Goal: Information Seeking & Learning: Learn about a topic

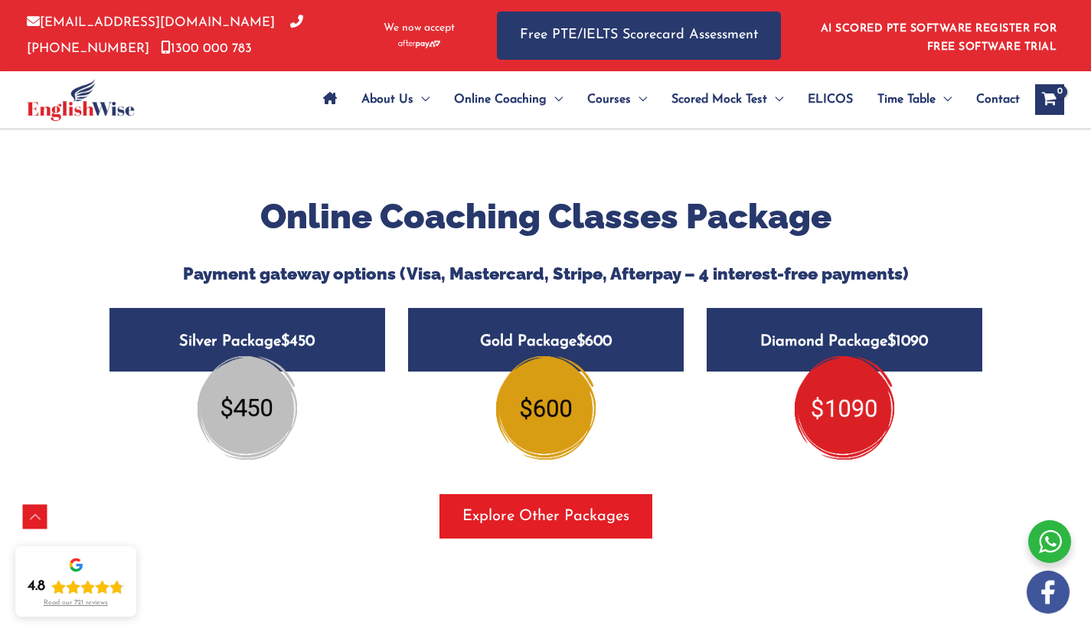
scroll to position [1815, 0]
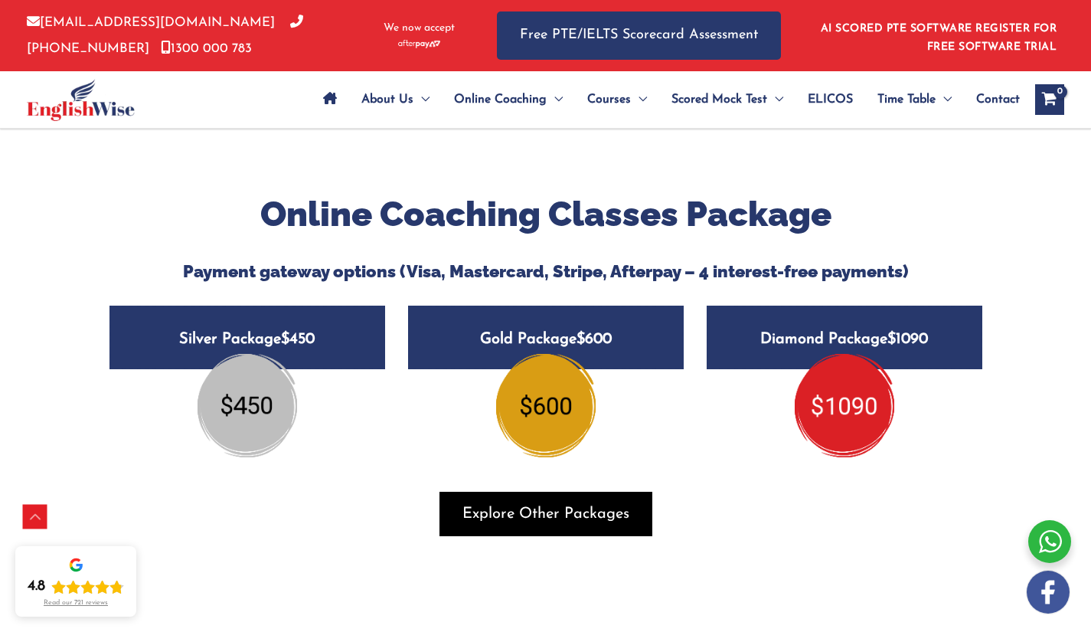
click at [532, 499] on span "button" at bounding box center [546, 514] width 213 height 44
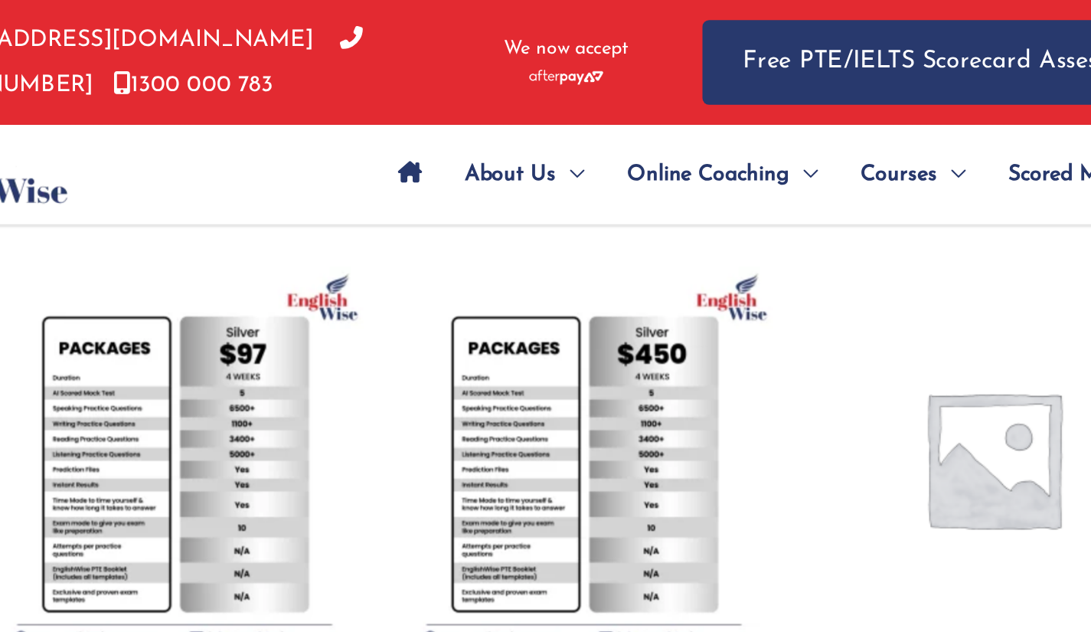
scroll to position [695, 0]
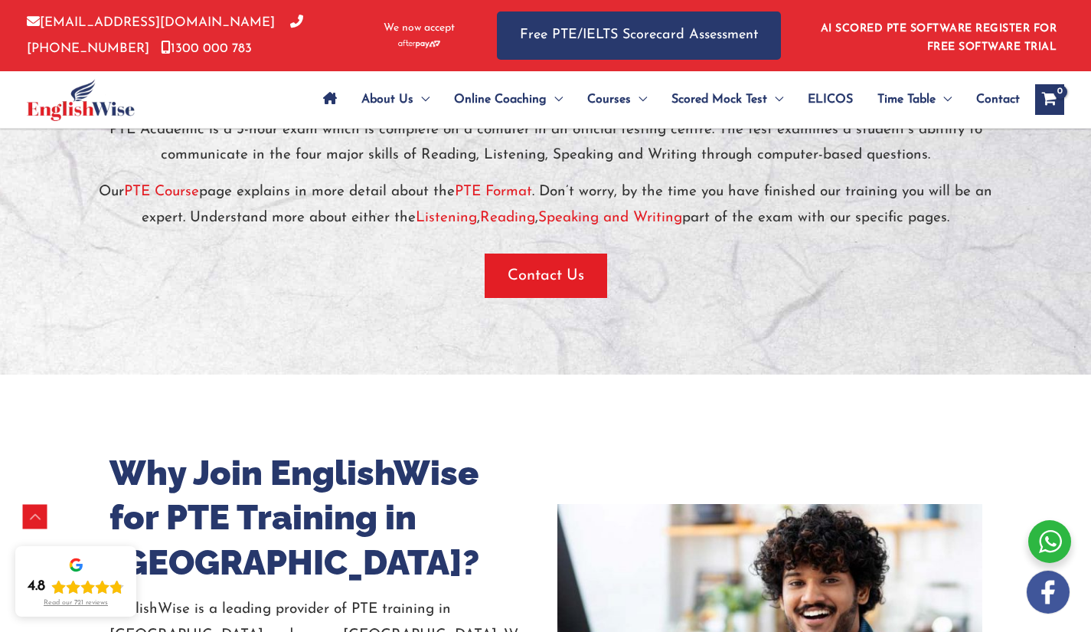
scroll to position [3378, 0]
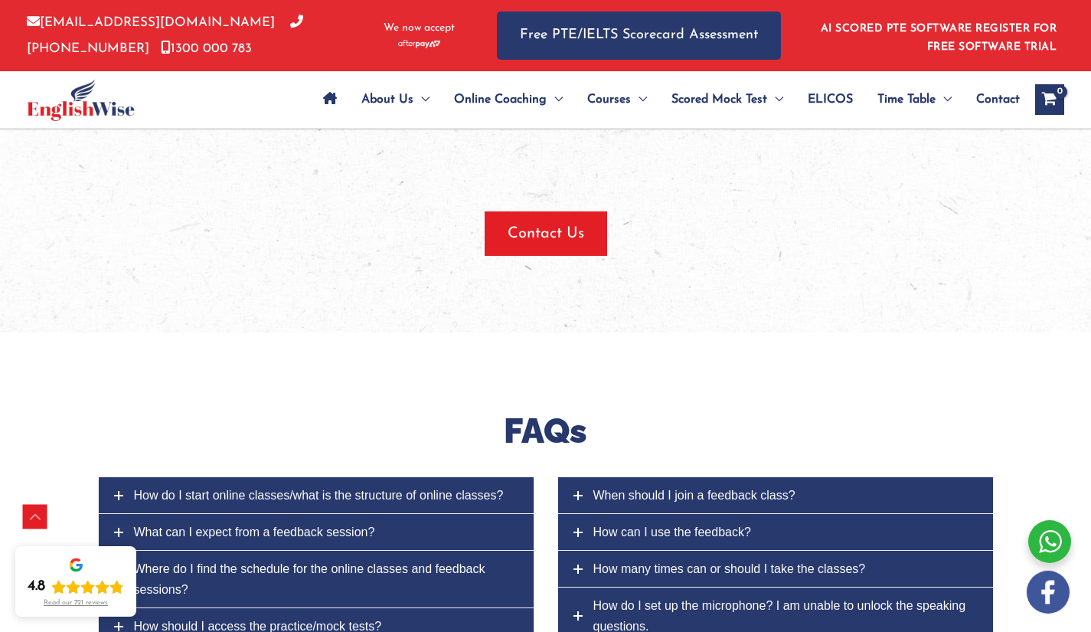
scroll to position [5680, 0]
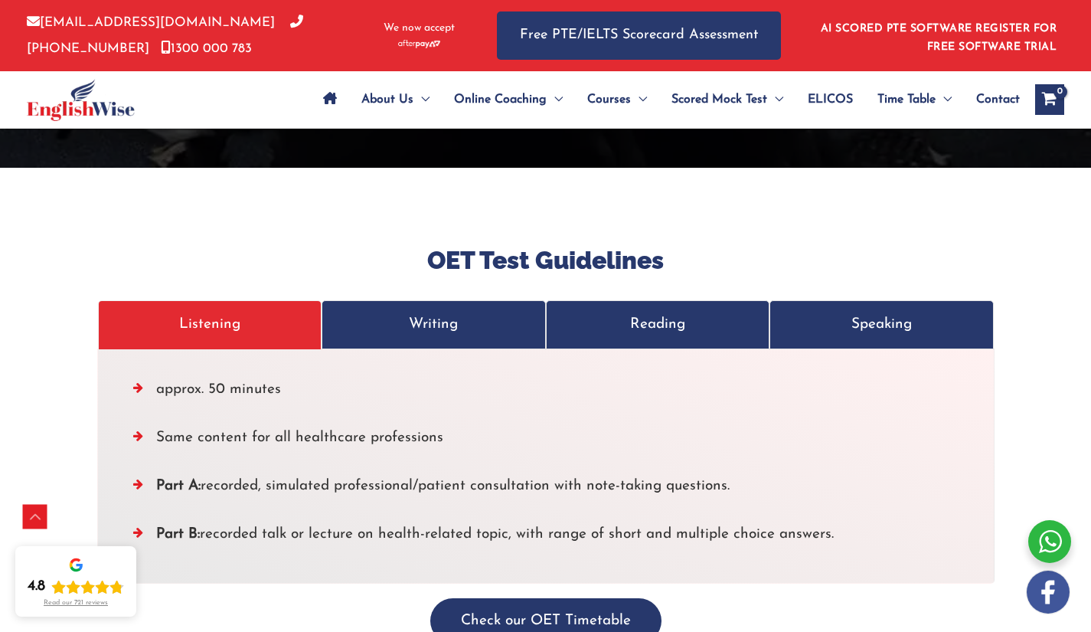
scroll to position [5009, 0]
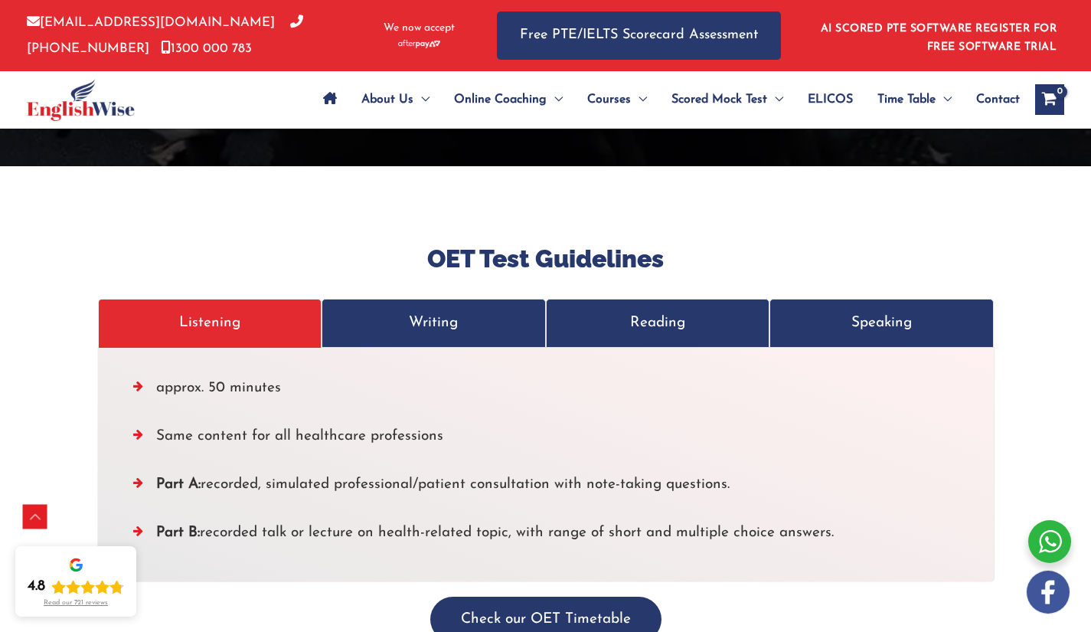
click at [479, 310] on p "Writing" at bounding box center [434, 322] width 192 height 25
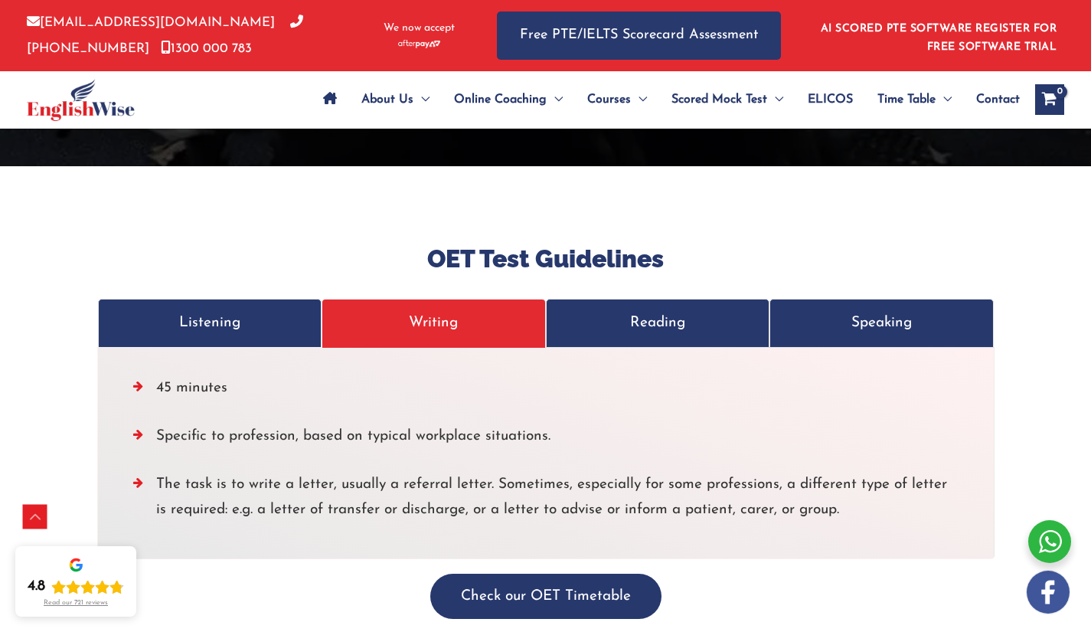
click at [656, 310] on p "Reading" at bounding box center [658, 322] width 192 height 25
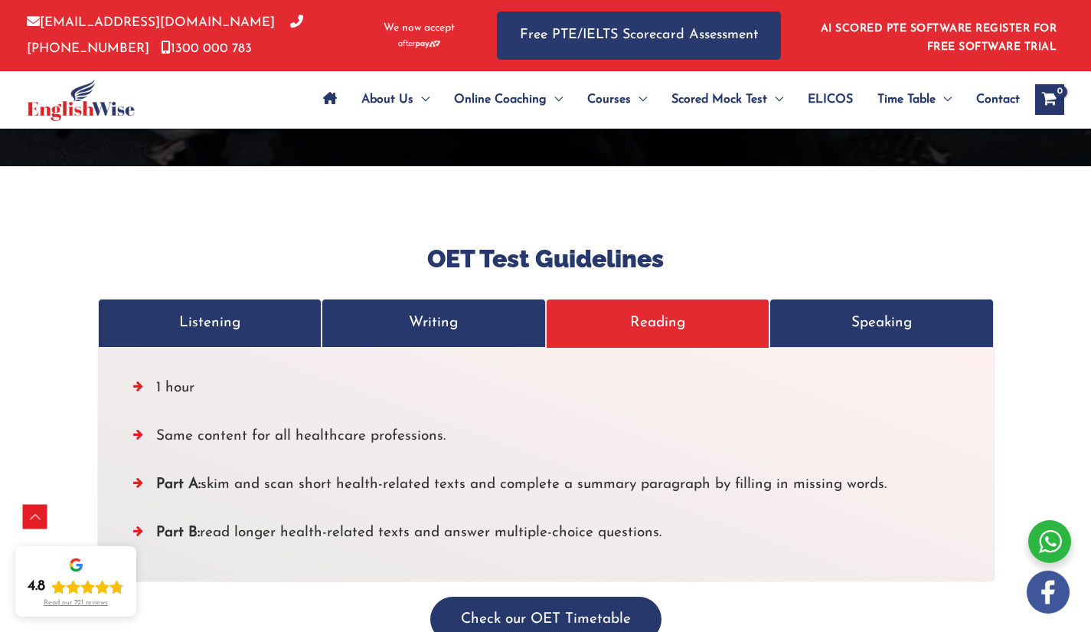
click at [831, 310] on p "Speaking" at bounding box center [882, 322] width 192 height 25
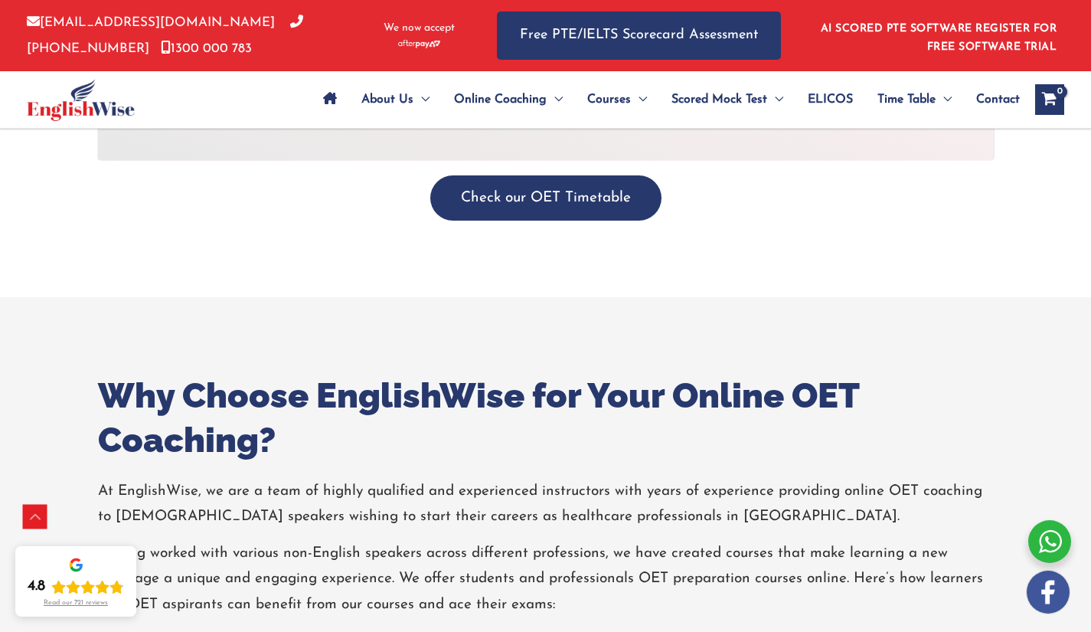
scroll to position [5408, 0]
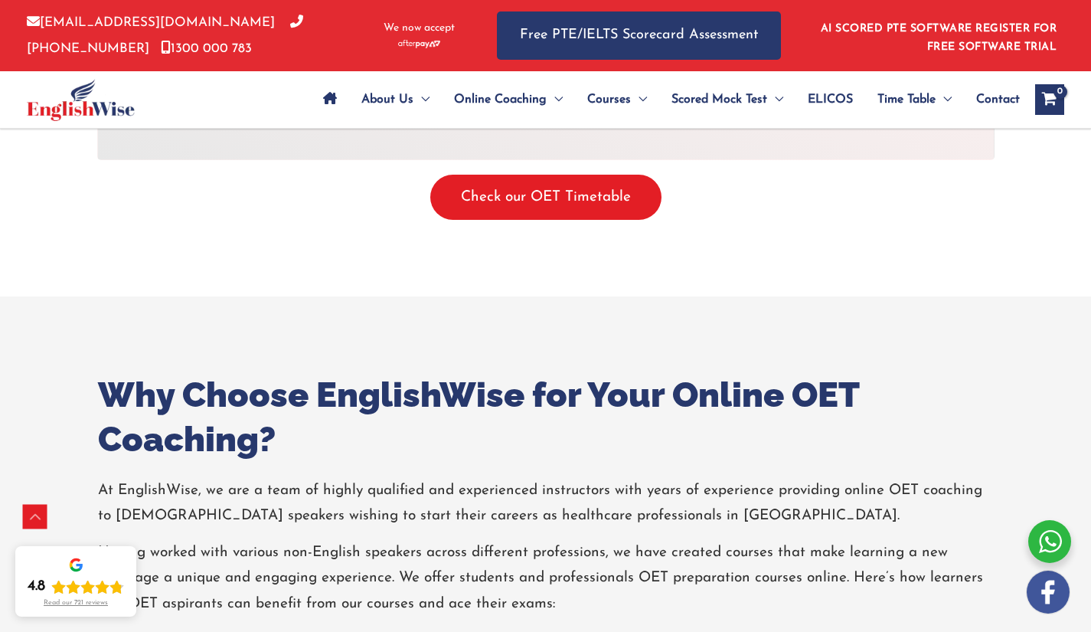
click at [564, 175] on button "Check our OET Timetable" at bounding box center [545, 197] width 231 height 45
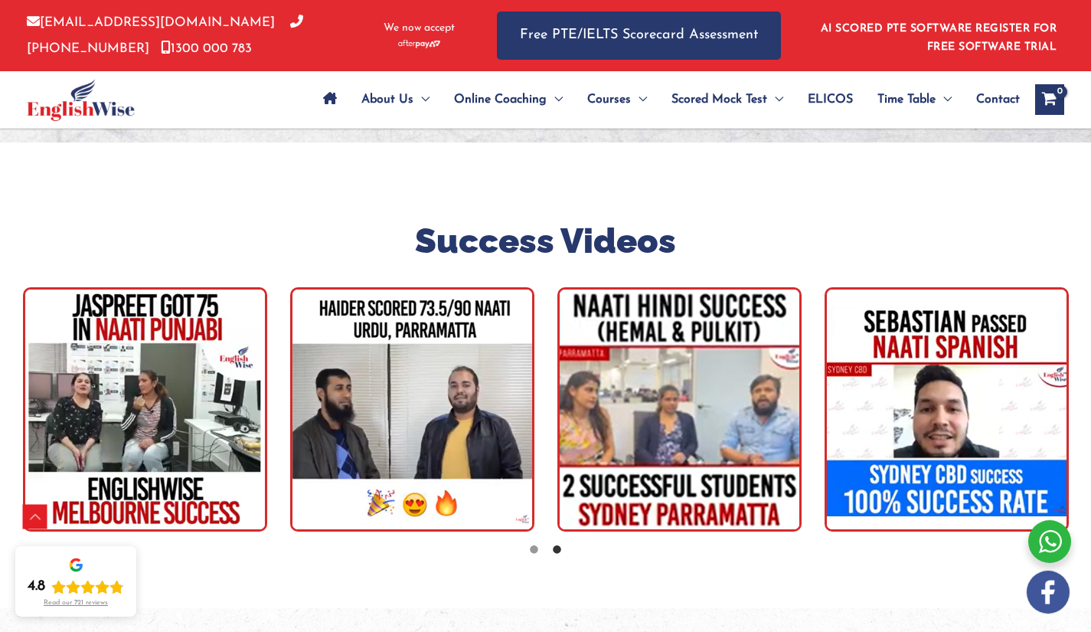
scroll to position [2462, 0]
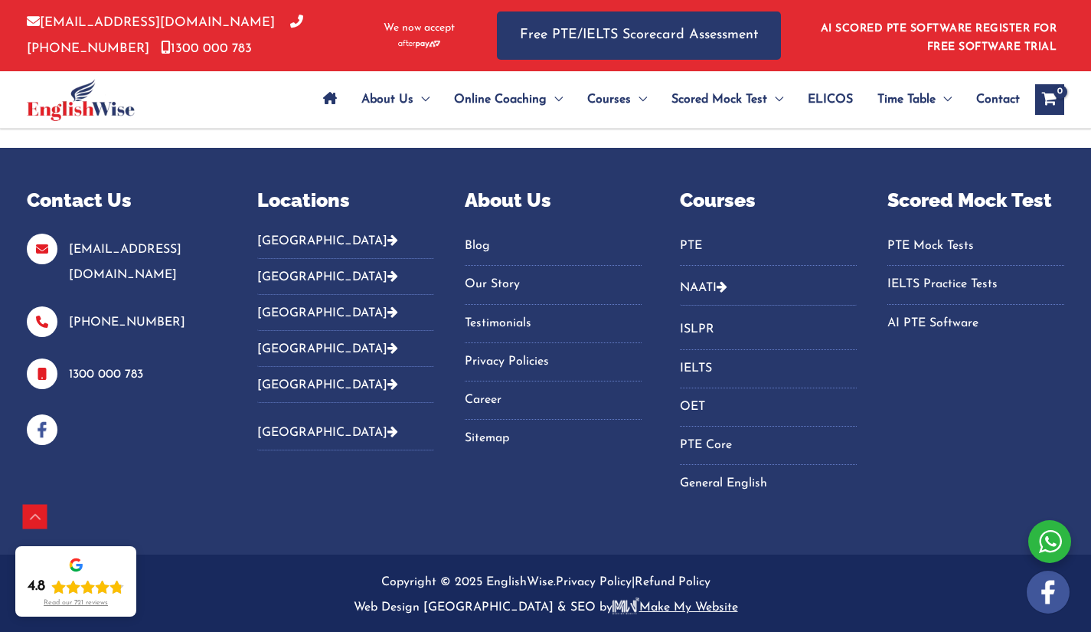
scroll to position [6706, 0]
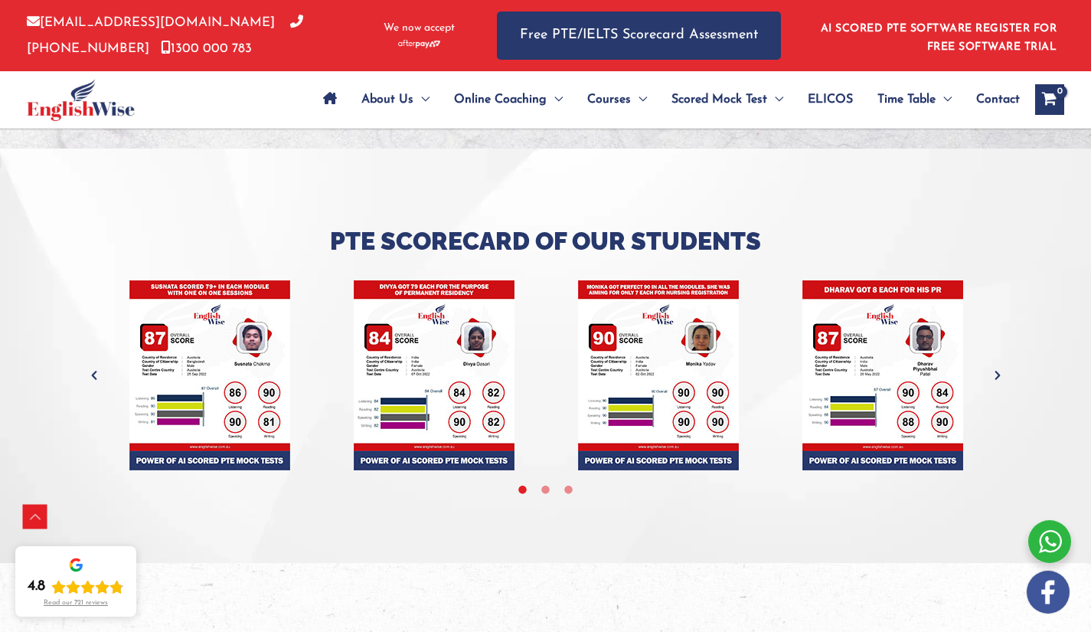
scroll to position [4421, 0]
